Goal: Task Accomplishment & Management: Use online tool/utility

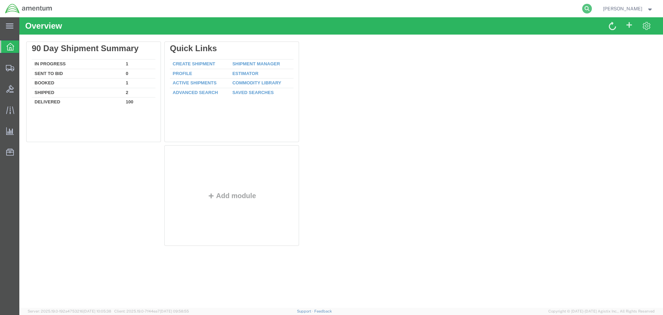
click at [588, 10] on icon at bounding box center [587, 9] width 10 height 10
click at [436, 10] on input "search" at bounding box center [477, 8] width 210 height 17
paste input "SR02-25259-0277"
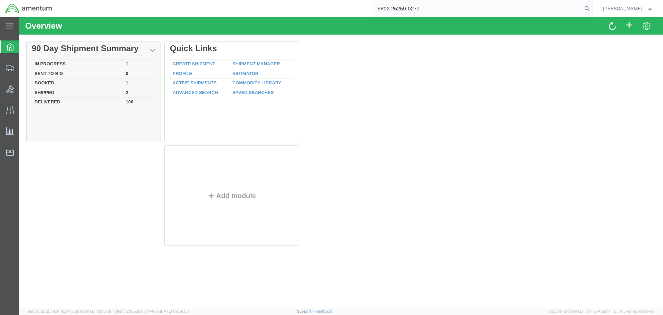
type input "SR02-25259-0277"
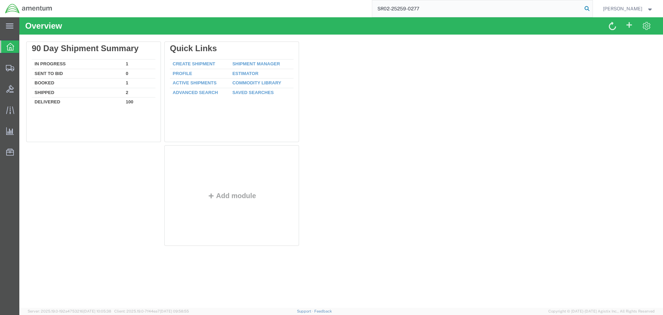
click at [586, 8] on icon at bounding box center [587, 9] width 10 height 10
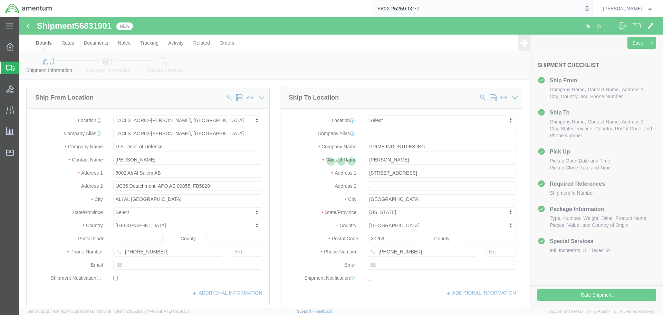
select select "42737"
select select
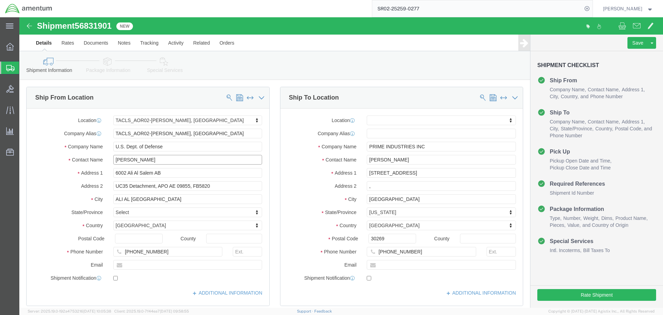
drag, startPoint x: 132, startPoint y: 141, endPoint x: 86, endPoint y: 141, distance: 46.3
click div "Contact Name [PERSON_NAME]"
type input "c"
type input "[PERSON_NAME]"
click button "Rate Shipment"
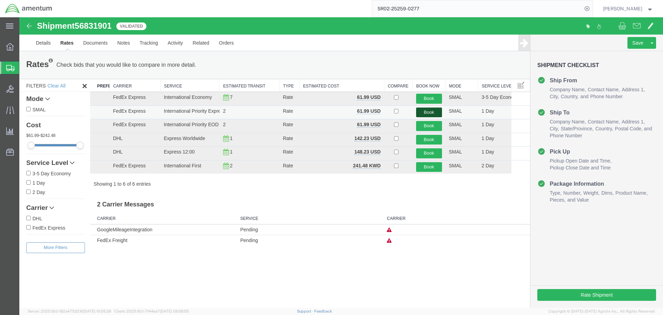
click at [430, 111] on button "Book" at bounding box center [429, 112] width 26 height 10
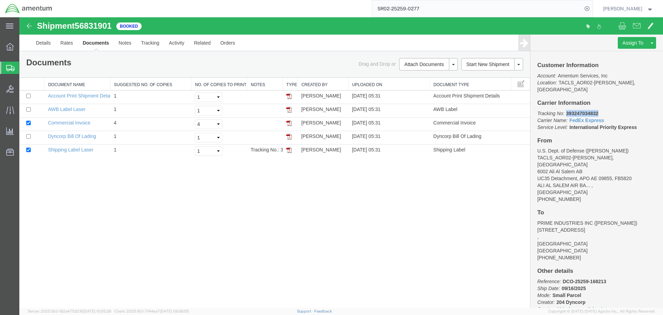
drag, startPoint x: 604, startPoint y: 106, endPoint x: 566, endPoint y: 107, distance: 38.0
click at [566, 110] on p "Tracking No: 393247034832 Carrier Name: FedEx Express FedEx Express Service Lev…" at bounding box center [596, 120] width 119 height 21
copy b "393247034832"
click at [288, 123] on img at bounding box center [289, 123] width 6 height 6
click at [289, 151] on img at bounding box center [289, 150] width 6 height 6
